Goal: Book appointment/travel/reservation

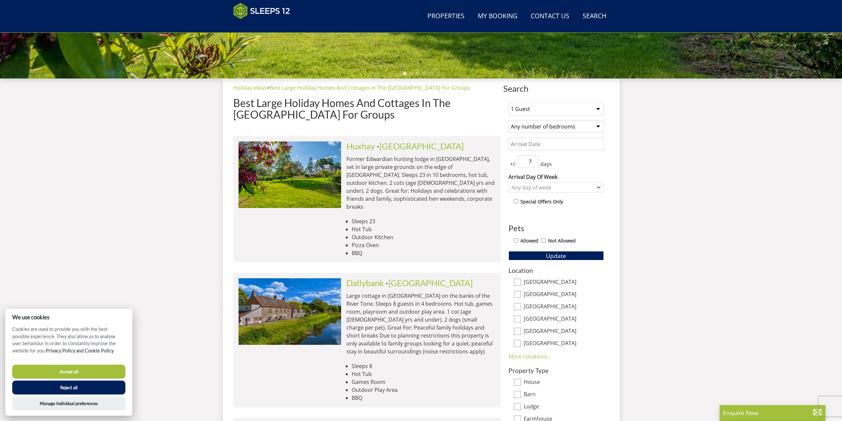
scroll to position [205, 0]
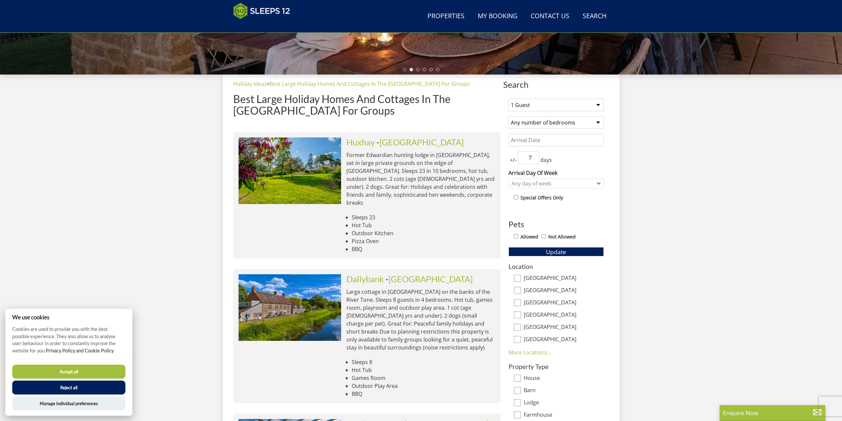
click at [571, 107] on select "1 Guest 2 Guests 3 Guests 4 Guests 5 Guests 6 Guests 7 Guests 8 Guests 9 Guests…" at bounding box center [556, 105] width 95 height 13
select select "2"
click at [509, 99] on select "1 Guest 2 Guests 3 Guests 4 Guests 5 Guests 6 Guests 7 Guests 8 Guests 9 Guests…" at bounding box center [556, 105] width 95 height 13
click at [517, 238] on input "Allowed" at bounding box center [516, 236] width 4 height 4
checkbox input "true"
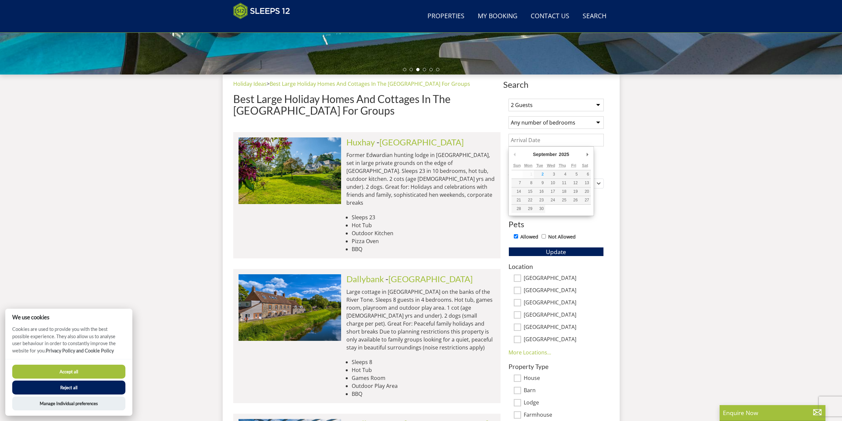
click at [553, 140] on input "Date" at bounding box center [556, 140] width 95 height 13
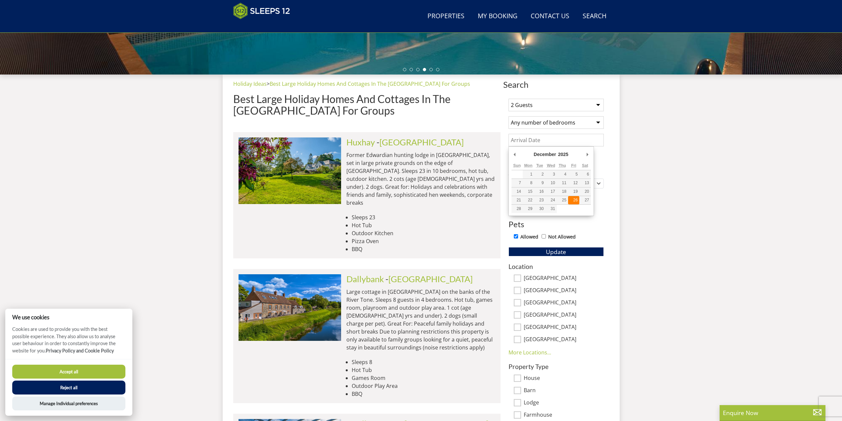
type input "[DATE]"
click at [535, 155] on input "8" at bounding box center [528, 157] width 21 height 13
click at [534, 159] on input "7" at bounding box center [528, 157] width 21 height 13
click at [534, 159] on input "6" at bounding box center [528, 157] width 21 height 13
click at [534, 159] on input "5" at bounding box center [528, 157] width 21 height 13
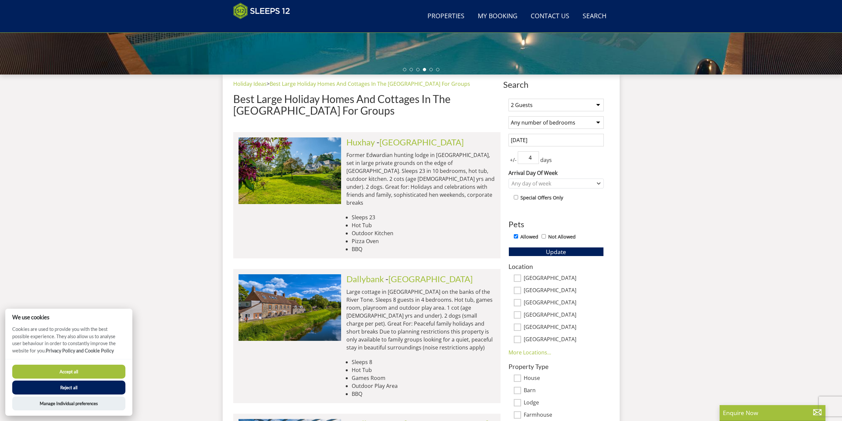
click at [534, 159] on input "4" at bounding box center [528, 157] width 21 height 13
click at [534, 159] on input "3" at bounding box center [528, 157] width 21 height 13
type input "2"
click at [534, 159] on input "2" at bounding box center [528, 157] width 21 height 13
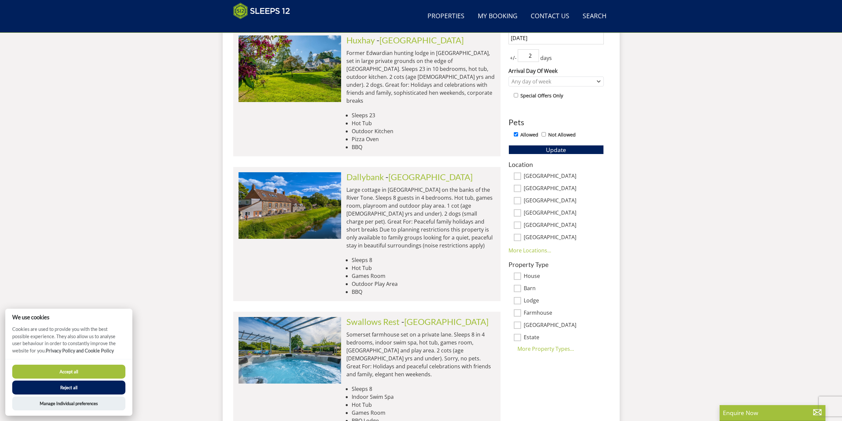
scroll to position [238, 0]
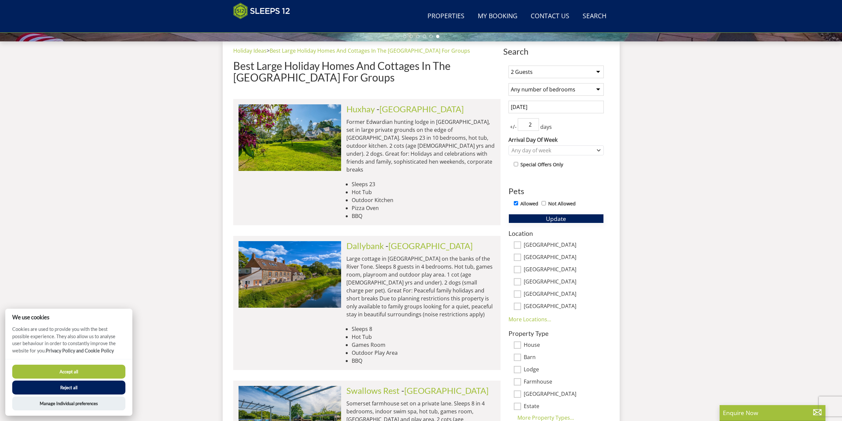
click at [565, 217] on span "Update" at bounding box center [556, 218] width 20 height 8
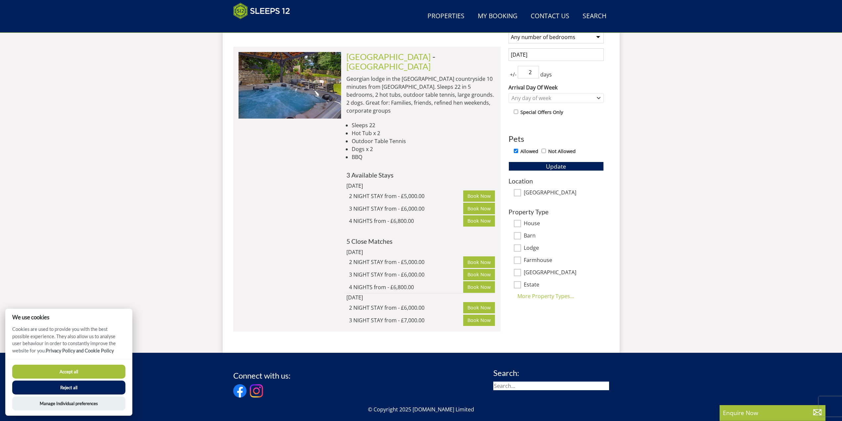
scroll to position [189, 0]
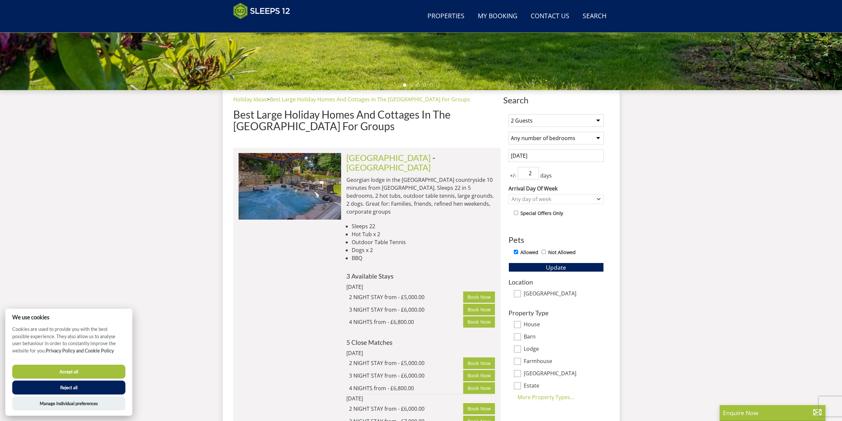
click at [563, 153] on input "[DATE]" at bounding box center [556, 155] width 95 height 13
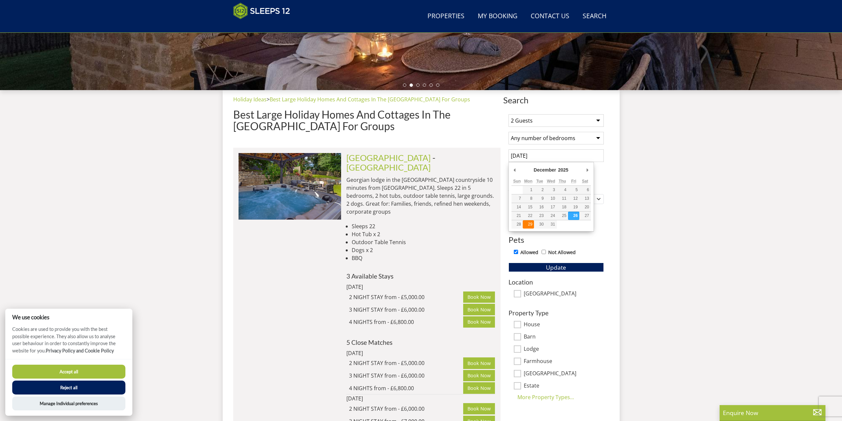
type input "[DATE]"
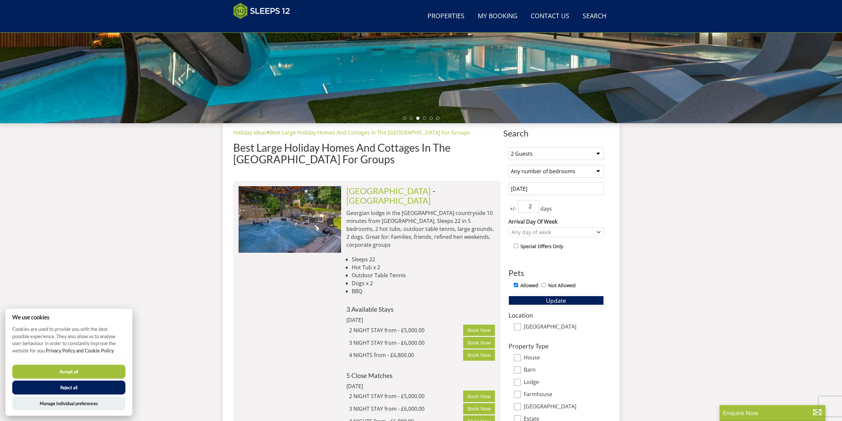
click at [545, 302] on button "Update" at bounding box center [556, 300] width 95 height 9
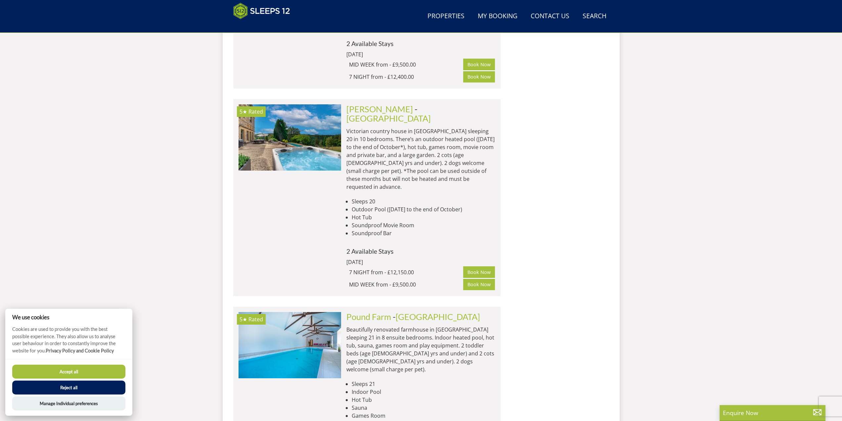
scroll to position [3752, 0]
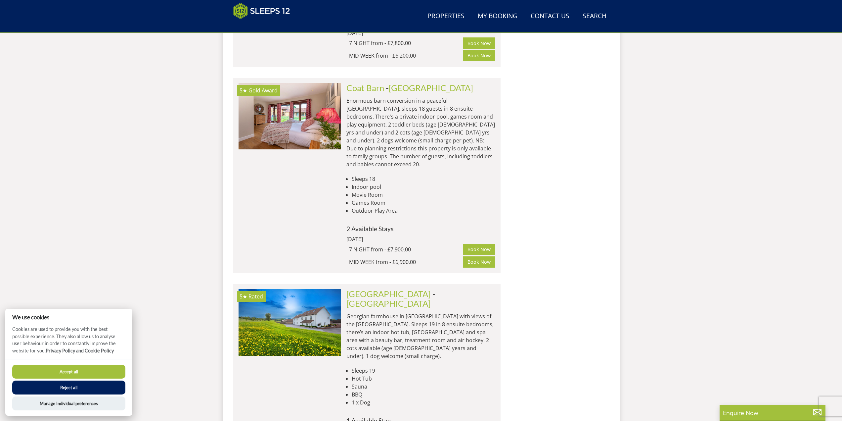
scroll to position [4149, 0]
